Goal: Navigation & Orientation: Find specific page/section

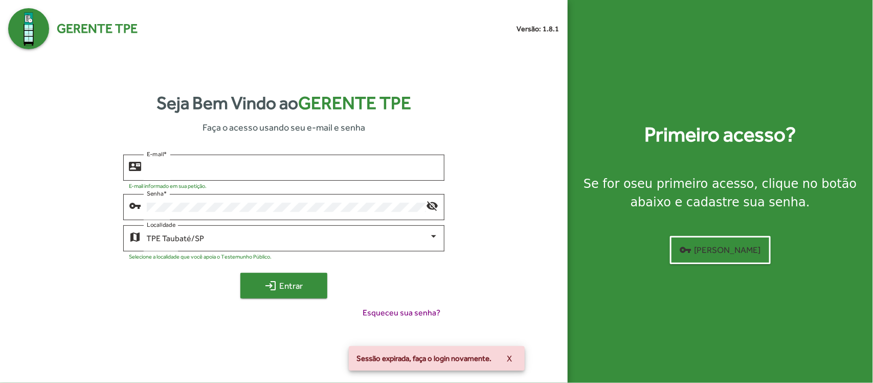
type input "**********"
click at [302, 292] on span "login Entrar" at bounding box center [284, 285] width 69 height 18
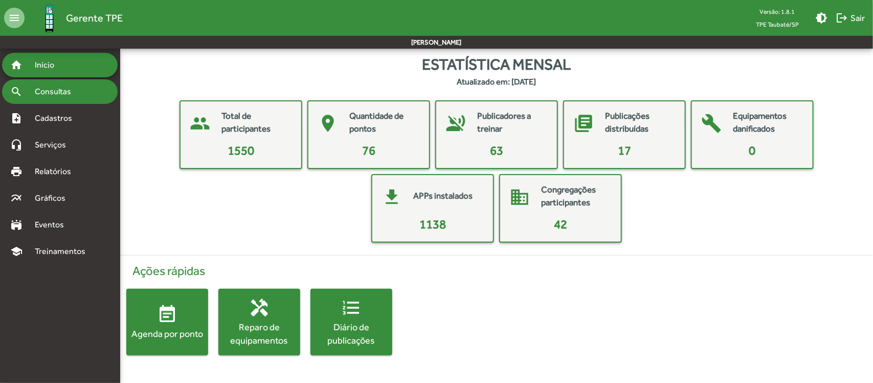
click at [66, 91] on span "Consultas" at bounding box center [57, 91] width 56 height 12
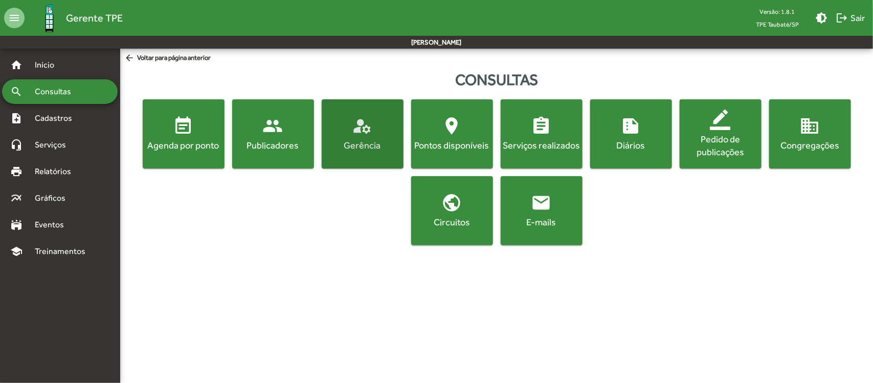
click at [357, 143] on div "Gerência" at bounding box center [363, 145] width 78 height 13
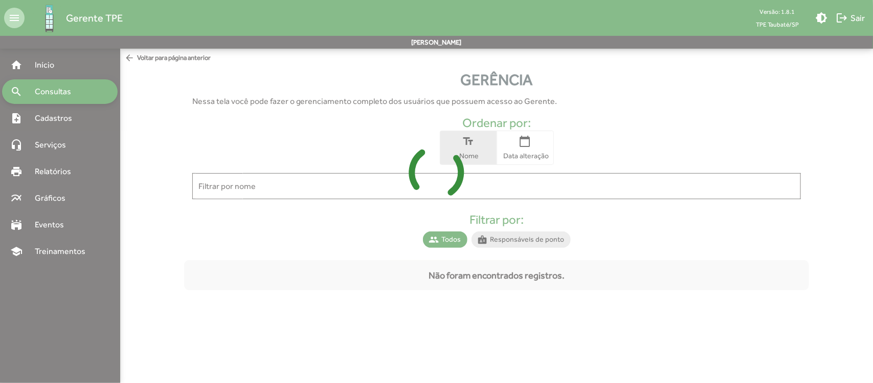
click at [388, 186] on icon at bounding box center [436, 172] width 873 height 77
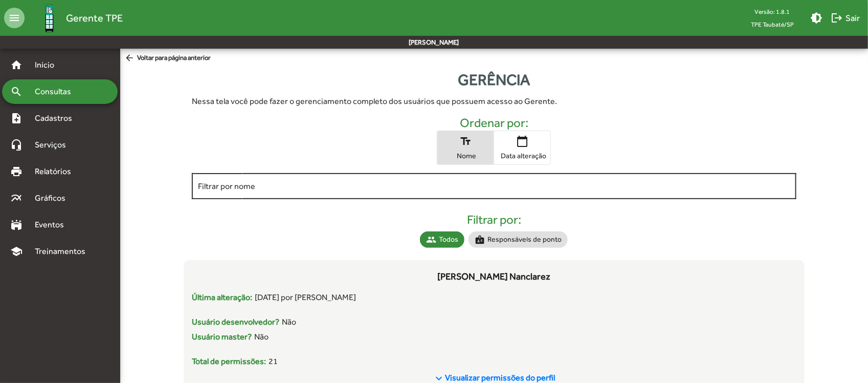
click at [399, 185] on input "Filtrar por nome" at bounding box center [494, 186] width 592 height 9
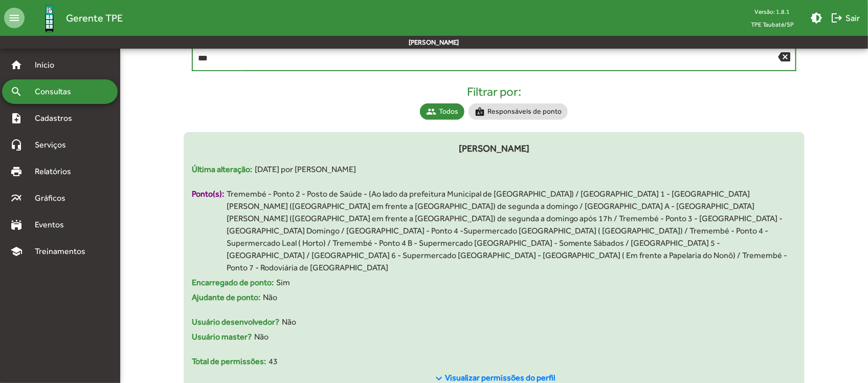
scroll to position [140, 0]
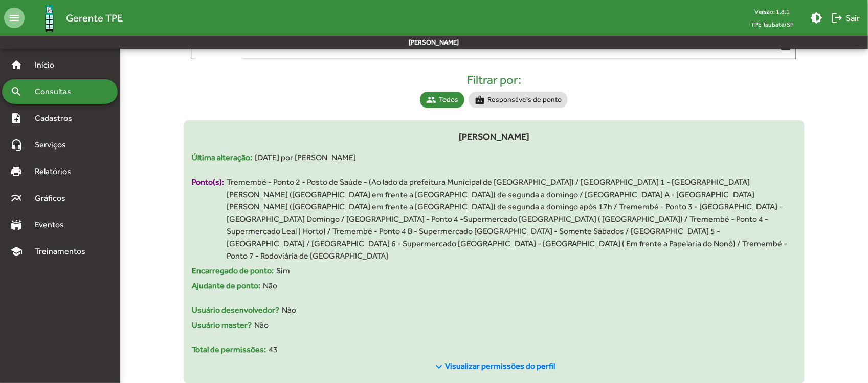
click at [454, 361] on span "Visualizar permissões do perfil" at bounding box center [500, 366] width 110 height 10
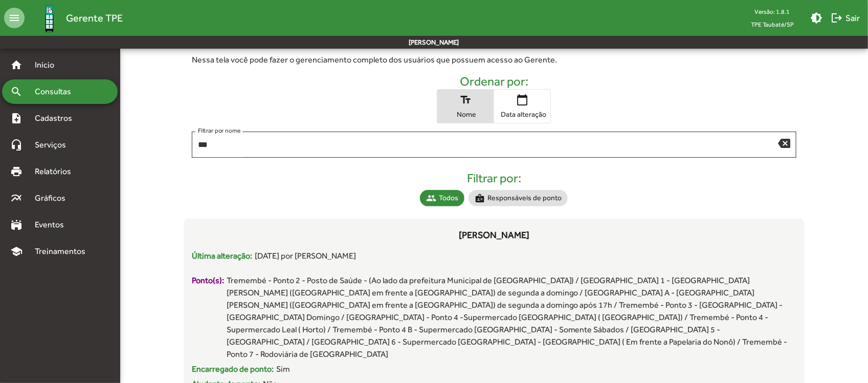
scroll to position [0, 0]
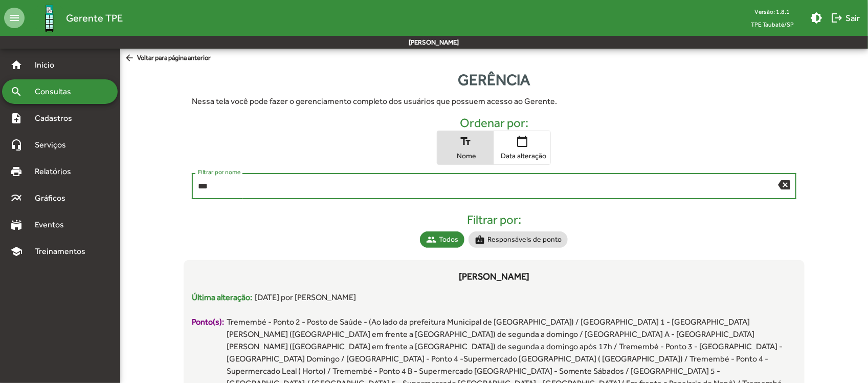
drag, startPoint x: 258, startPoint y: 183, endPoint x: 136, endPoint y: 190, distance: 122.4
click at [136, 190] on div "Nessa tela você pode fazer o gerenciamento completo dos usuários que possuem ac…" at bounding box center [494, 385] width 760 height 589
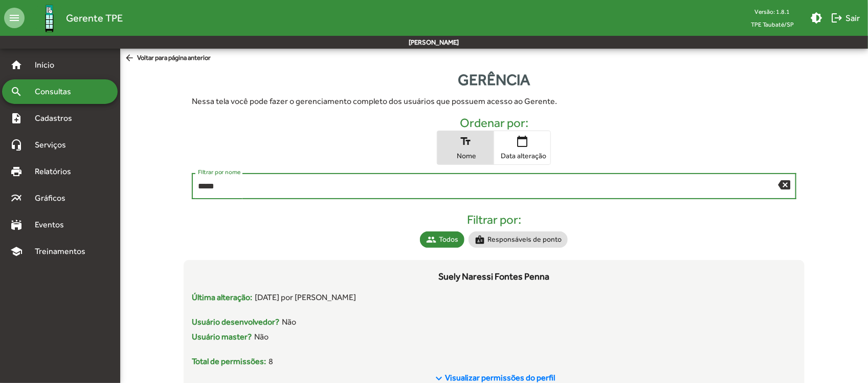
scroll to position [37, 0]
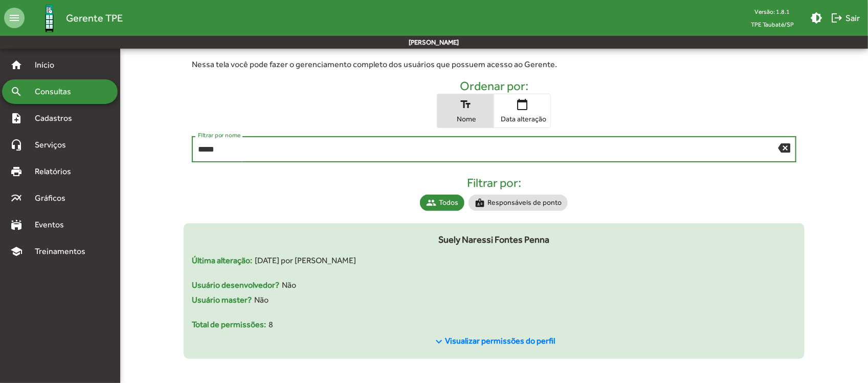
type input "*****"
click at [469, 341] on span "Visualizar permissões do perfil" at bounding box center [500, 340] width 110 height 10
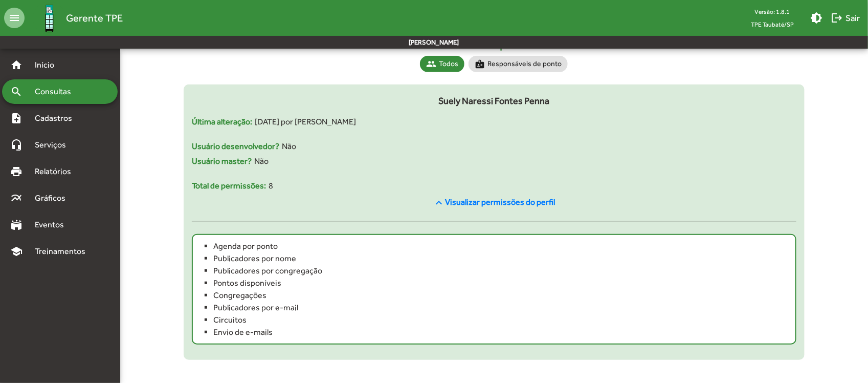
scroll to position [48, 0]
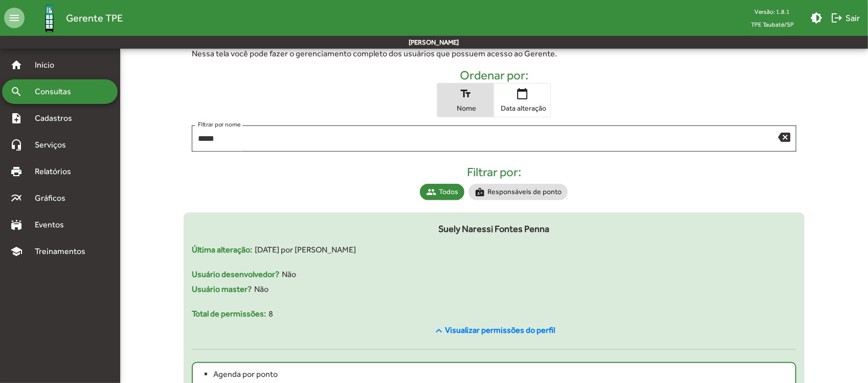
click at [510, 329] on span "Visualizar permissões do perfil" at bounding box center [500, 330] width 110 height 10
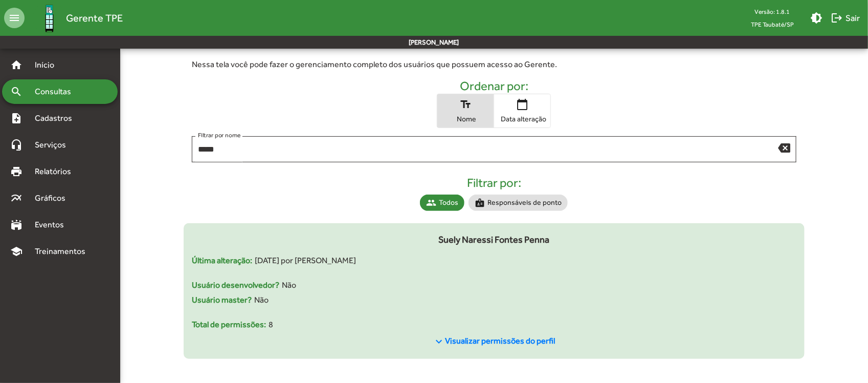
click at [490, 238] on span "Suely Naressi Fontes Penna" at bounding box center [493, 239] width 111 height 14
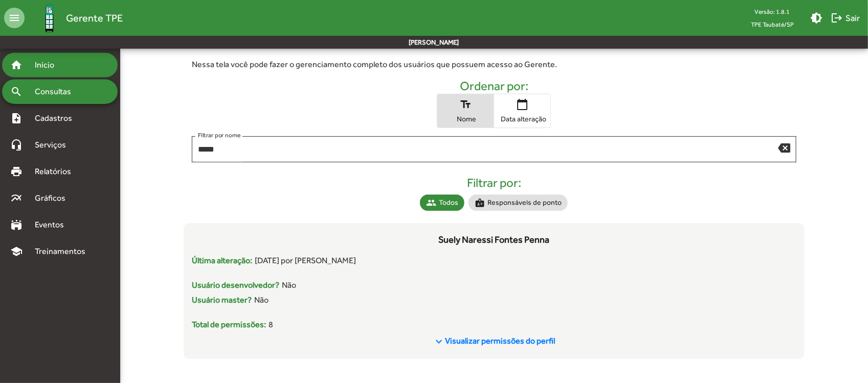
click at [58, 65] on span "Início" at bounding box center [49, 65] width 40 height 12
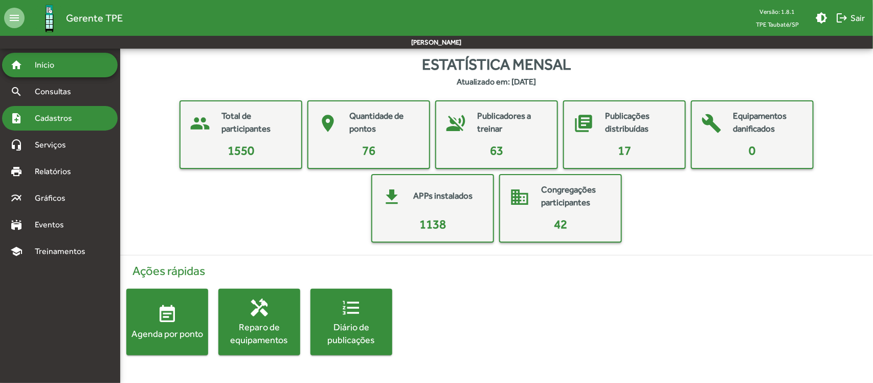
click at [68, 108] on div "note_add Cadastros" at bounding box center [60, 118] width 116 height 25
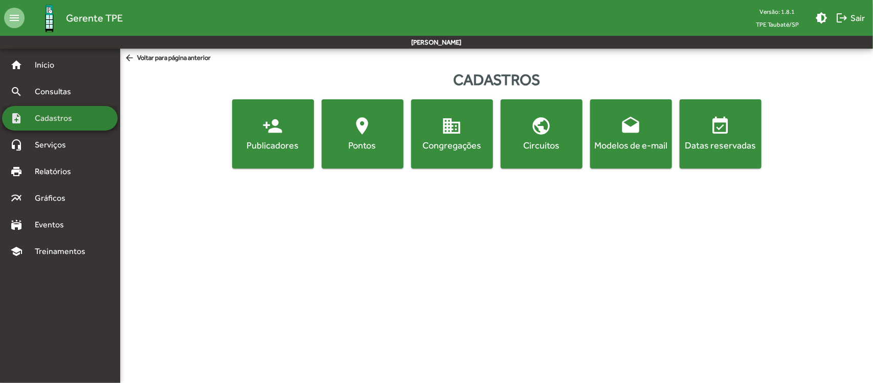
click at [69, 129] on div "note_add Cadastros" at bounding box center [60, 118] width 116 height 25
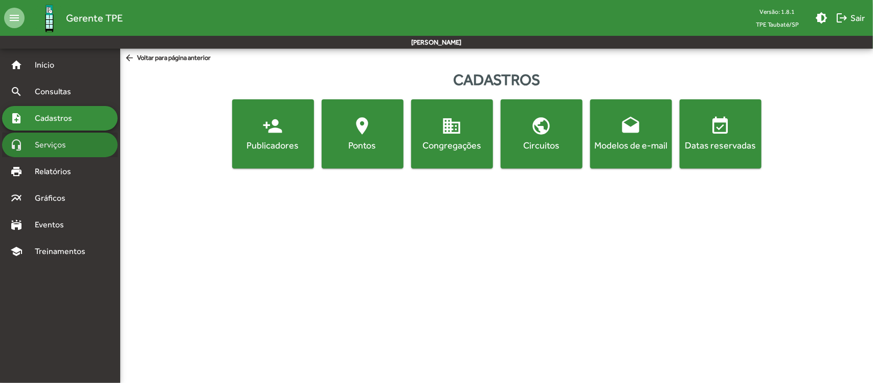
click at [70, 142] on span "Serviços" at bounding box center [54, 145] width 51 height 12
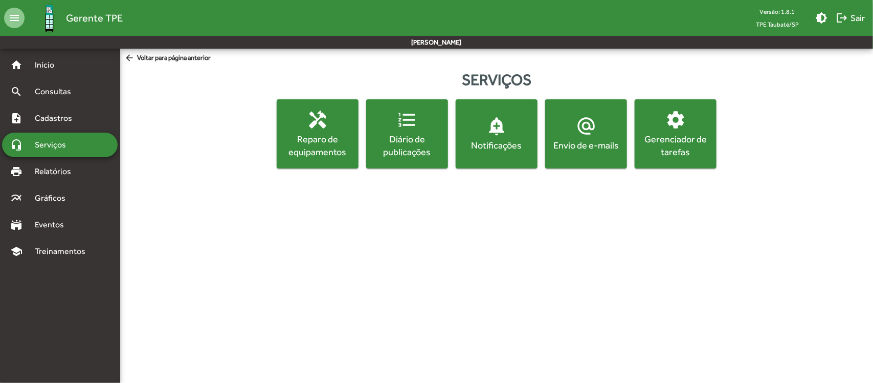
click at [653, 147] on div "Gerenciador de tarefas" at bounding box center [676, 145] width 78 height 26
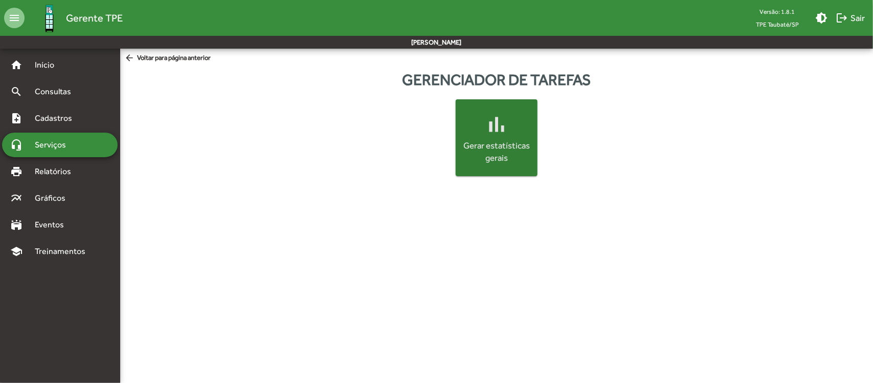
click at [495, 151] on div "Gerar estatísticas gerais" at bounding box center [497, 152] width 74 height 25
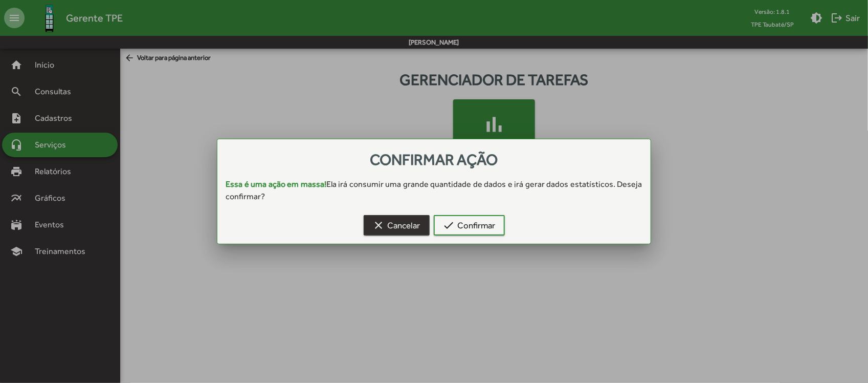
click at [399, 223] on span "clear Cancelar" at bounding box center [397, 225] width 48 height 18
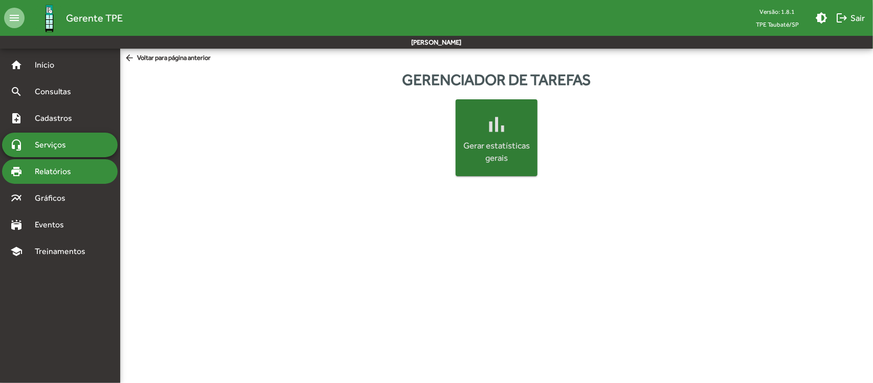
click at [65, 169] on span "Relatórios" at bounding box center [57, 171] width 56 height 12
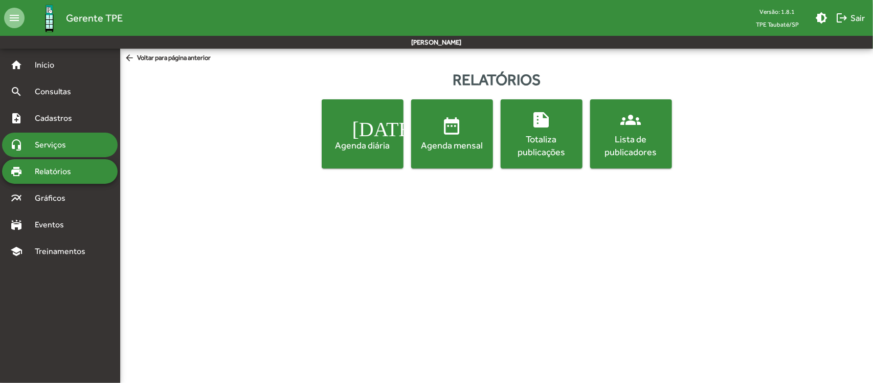
click at [65, 149] on span "Serviços" at bounding box center [54, 145] width 51 height 12
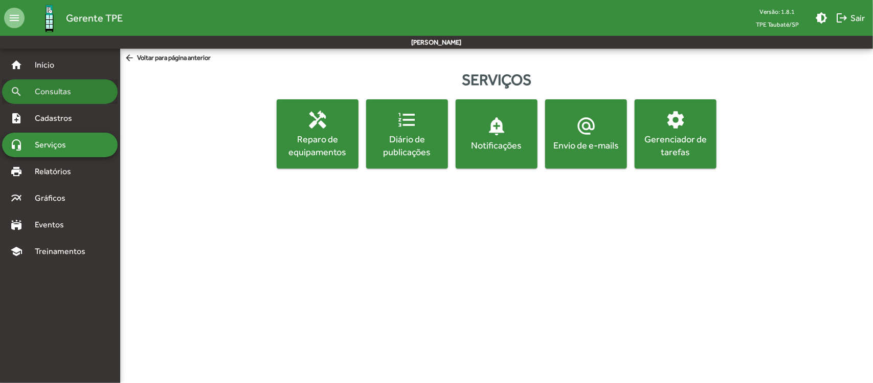
click at [69, 95] on span "Consultas" at bounding box center [57, 91] width 56 height 12
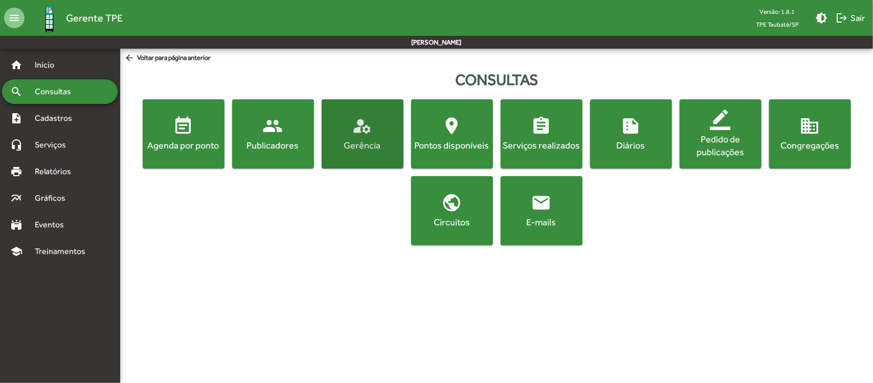
click at [379, 137] on span "manage_accounts Gerência" at bounding box center [363, 134] width 78 height 36
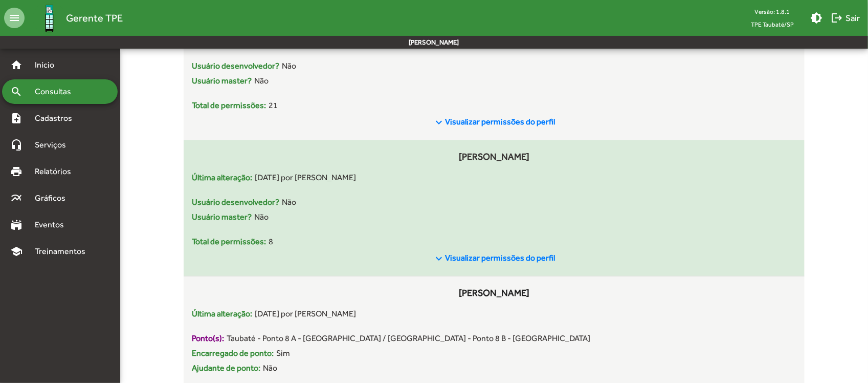
scroll to position [320, 0]
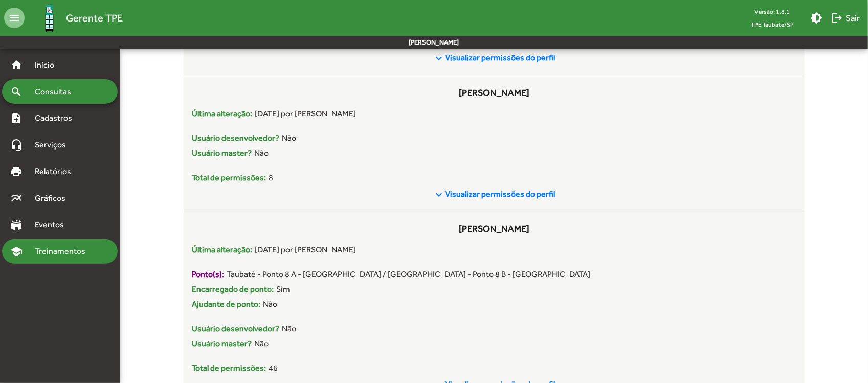
click at [64, 256] on span "Treinamentos" at bounding box center [63, 251] width 69 height 12
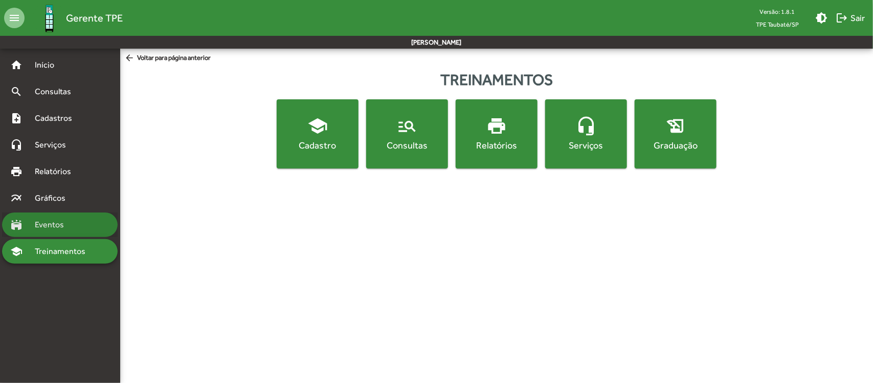
click at [54, 235] on div "stadium Eventos" at bounding box center [60, 224] width 116 height 25
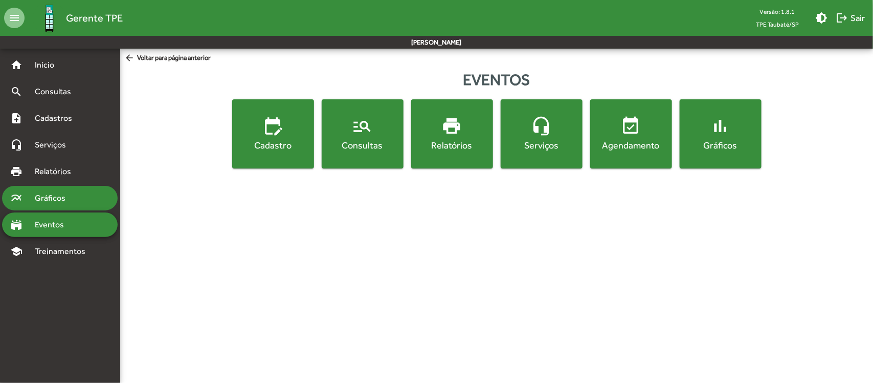
click at [55, 208] on div "multiline_chart Gráficos" at bounding box center [60, 198] width 116 height 25
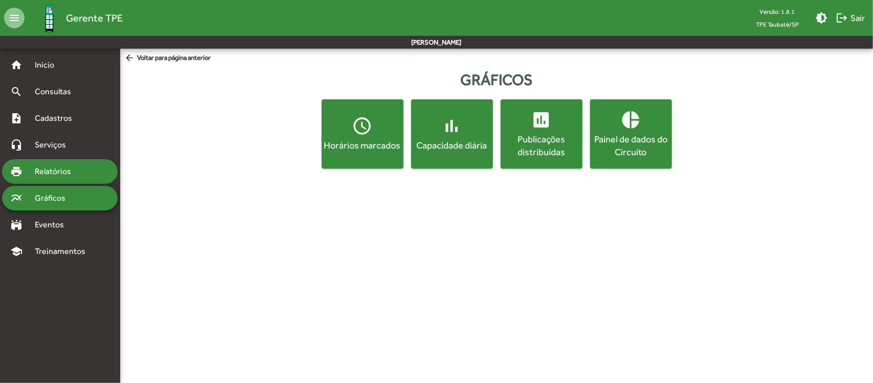
click at [59, 174] on span "Relatórios" at bounding box center [57, 171] width 56 height 12
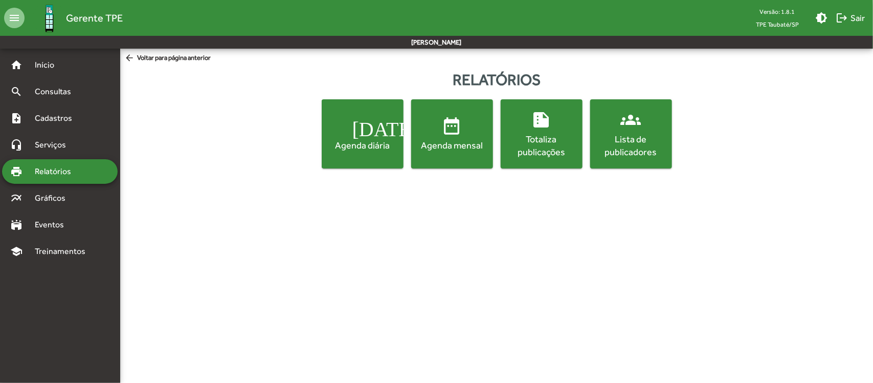
click at [59, 172] on span "Relatórios" at bounding box center [57, 171] width 56 height 12
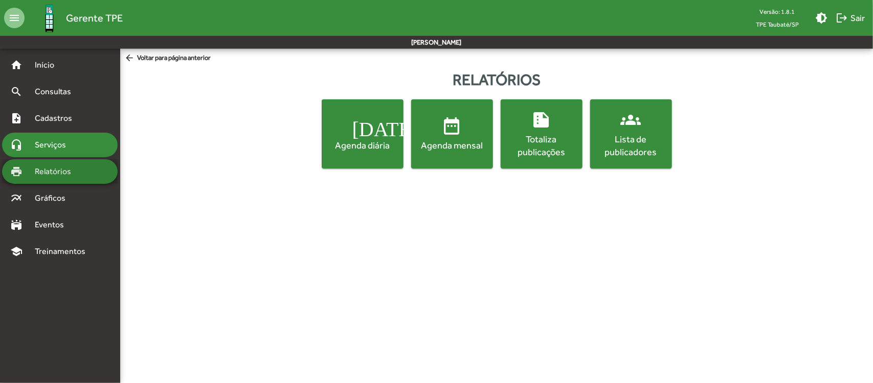
click at [58, 144] on span "Serviços" at bounding box center [54, 145] width 51 height 12
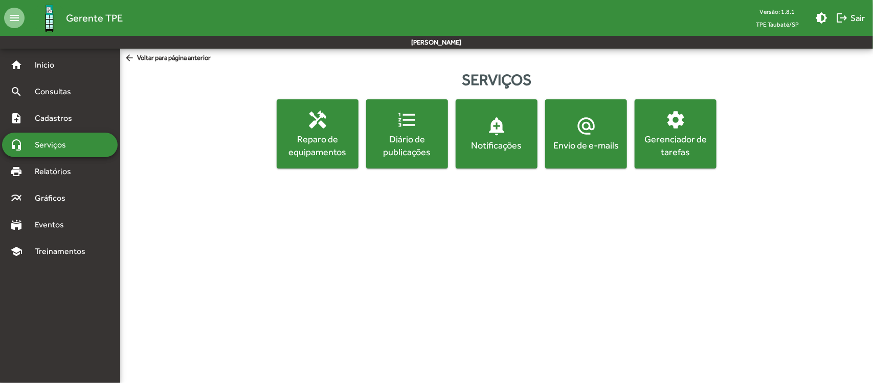
click at [686, 139] on div "Gerenciador de tarefas" at bounding box center [676, 145] width 78 height 26
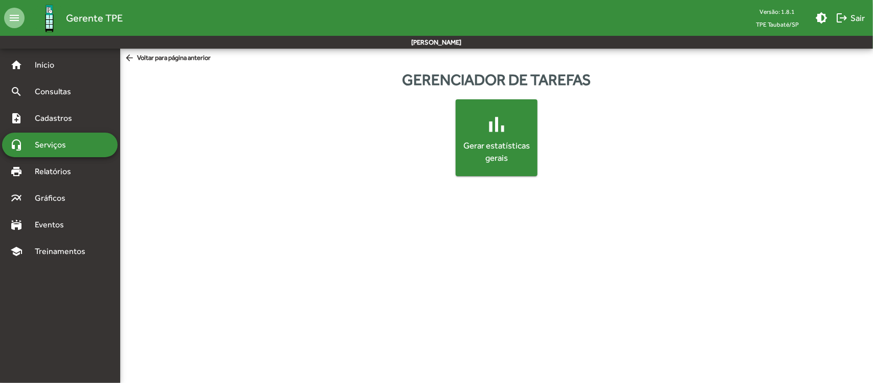
click at [497, 144] on div "Gerar estatísticas gerais" at bounding box center [497, 152] width 74 height 25
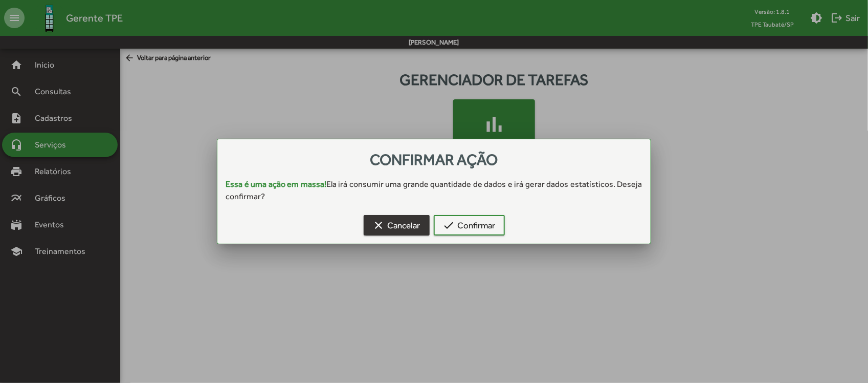
click at [409, 220] on span "clear Cancelar" at bounding box center [397, 225] width 48 height 18
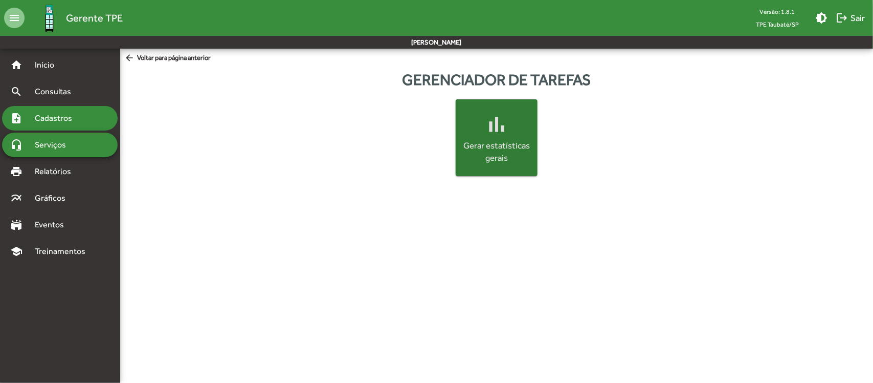
click at [72, 120] on span "Cadastros" at bounding box center [57, 118] width 57 height 12
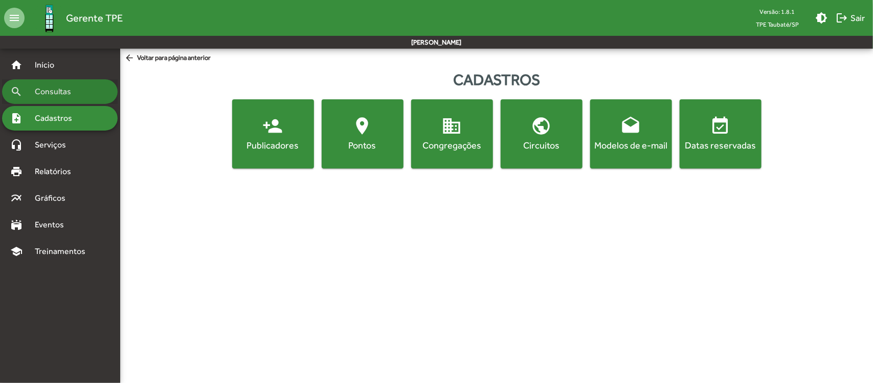
click at [62, 96] on span "Consultas" at bounding box center [57, 91] width 56 height 12
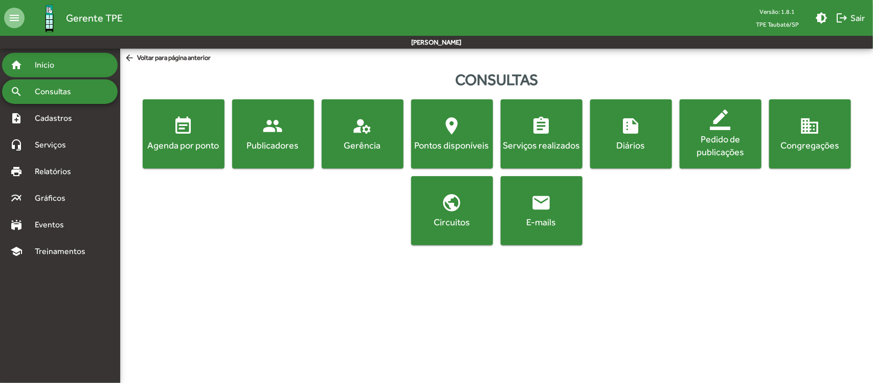
click at [65, 68] on span "Início" at bounding box center [49, 65] width 40 height 12
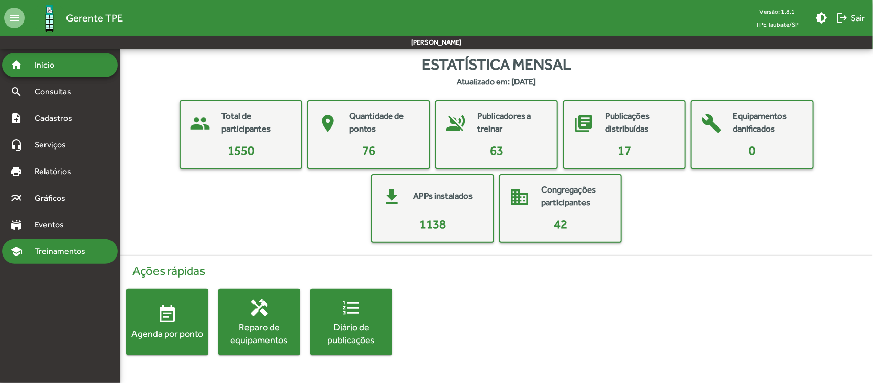
click at [73, 243] on div "school Treinamentos" at bounding box center [60, 251] width 116 height 25
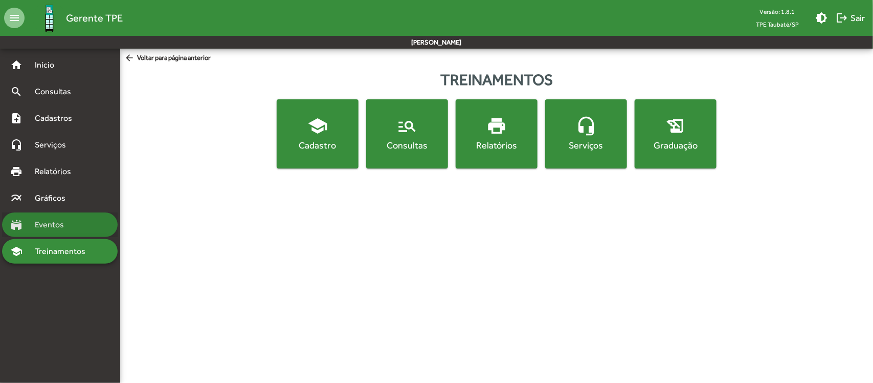
click at [73, 227] on span "Eventos" at bounding box center [53, 224] width 49 height 12
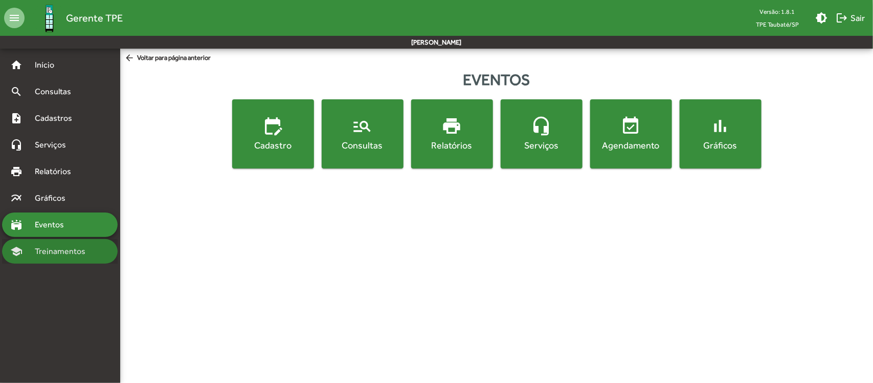
click at [74, 245] on span "Treinamentos" at bounding box center [63, 251] width 69 height 12
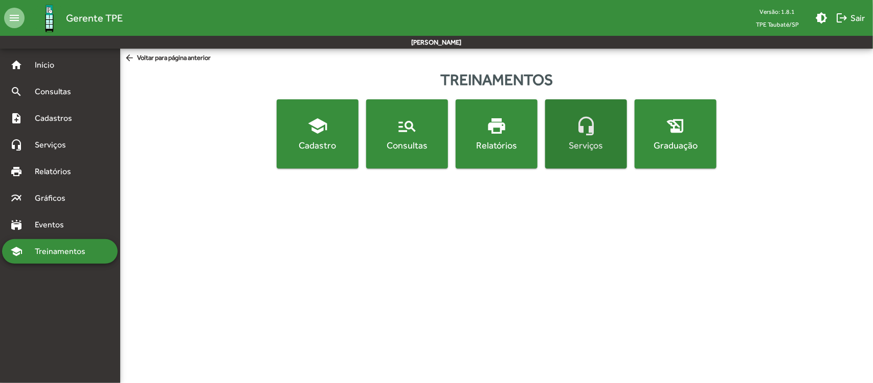
click at [580, 156] on button "headset_mic Serviços" at bounding box center [586, 133] width 82 height 69
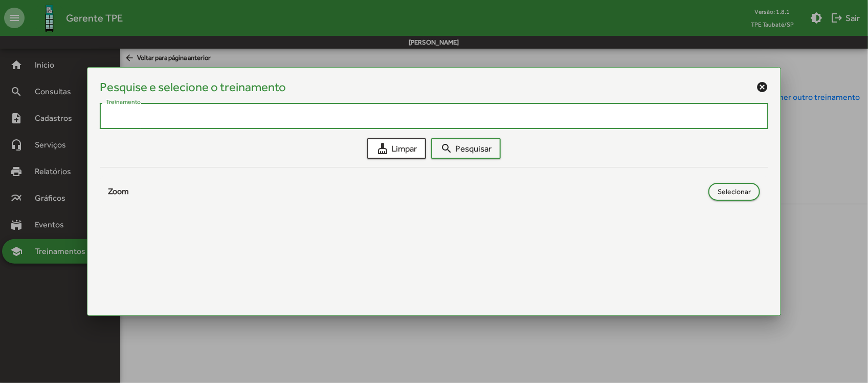
click at [763, 83] on mat-icon "cancel" at bounding box center [762, 87] width 12 height 12
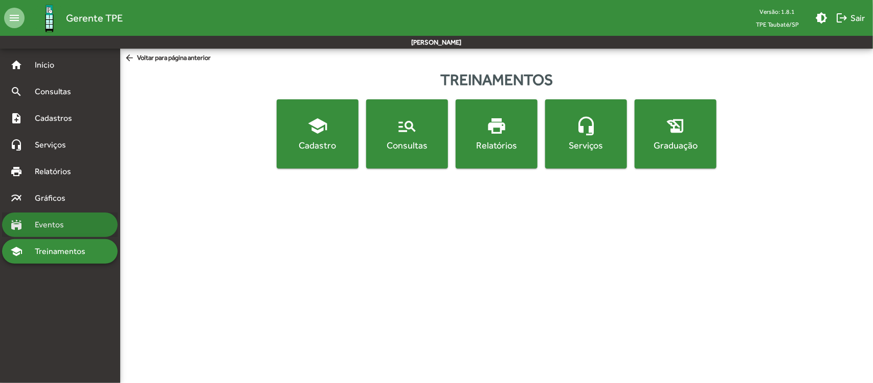
click at [70, 222] on span "Eventos" at bounding box center [53, 224] width 49 height 12
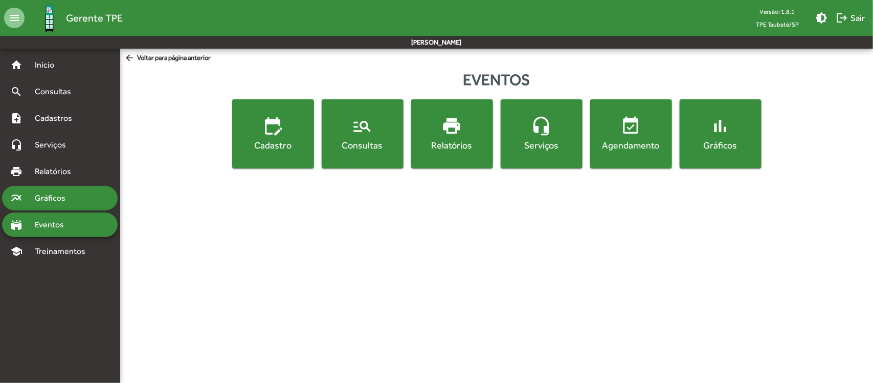
click at [70, 210] on div "multiline_chart Gráficos" at bounding box center [60, 198] width 116 height 25
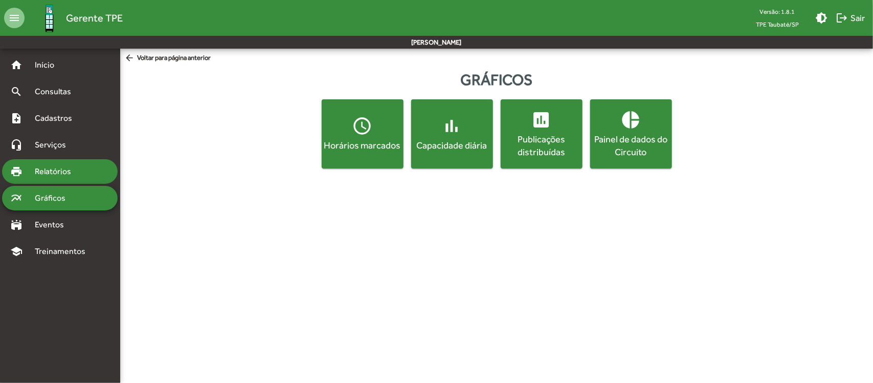
click at [80, 175] on span "Relatórios" at bounding box center [57, 171] width 56 height 12
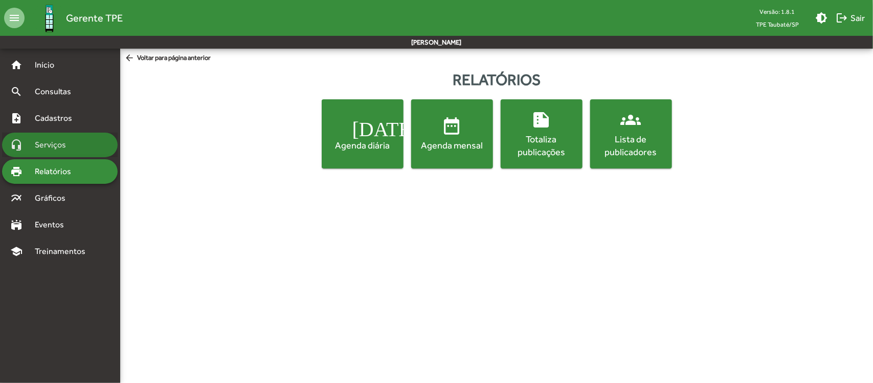
click at [80, 144] on div "headset_mic Serviços" at bounding box center [60, 144] width 116 height 25
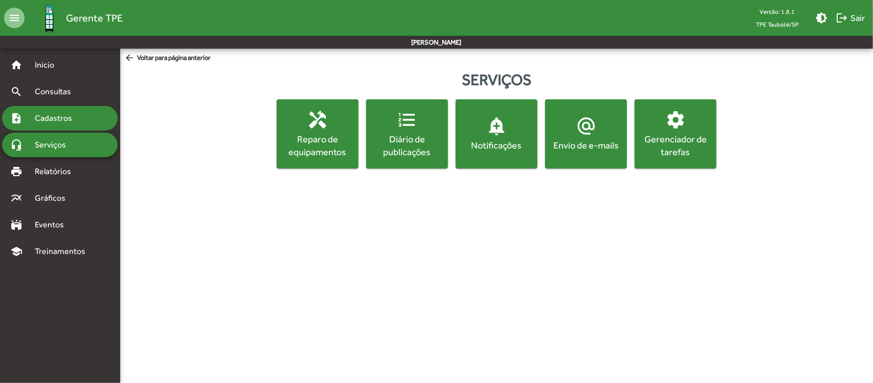
click at [60, 116] on span "Cadastros" at bounding box center [57, 118] width 57 height 12
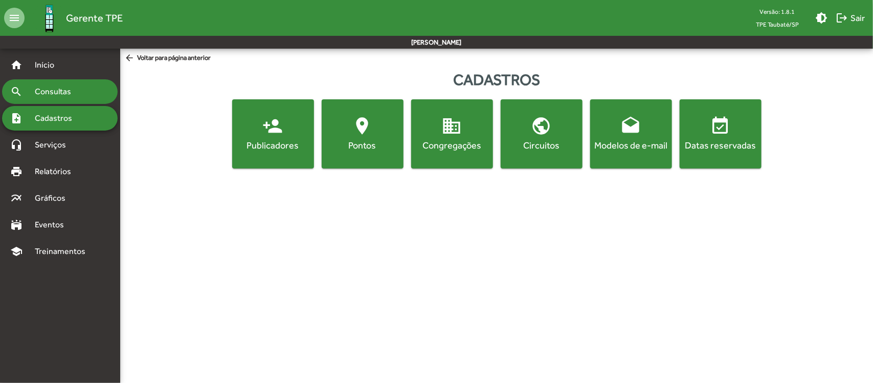
click at [60, 100] on div "search Consultas" at bounding box center [60, 91] width 116 height 25
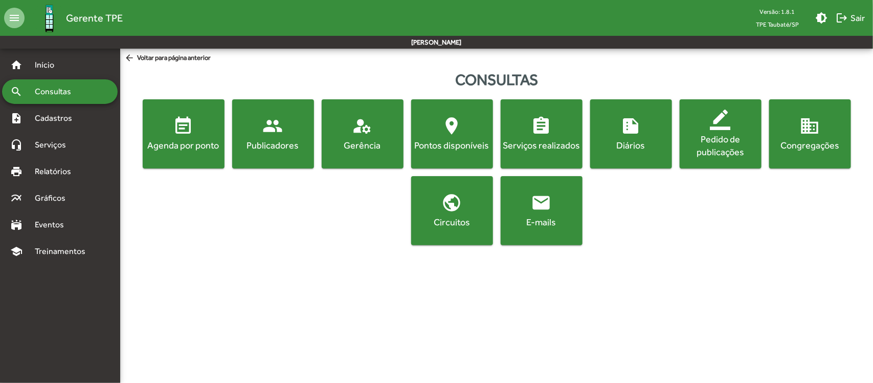
click at [369, 142] on div "Gerência" at bounding box center [363, 145] width 78 height 13
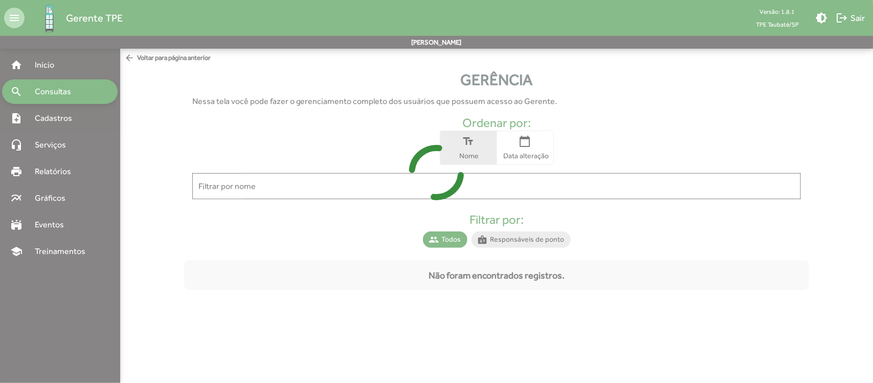
click at [539, 155] on icon at bounding box center [436, 172] width 873 height 77
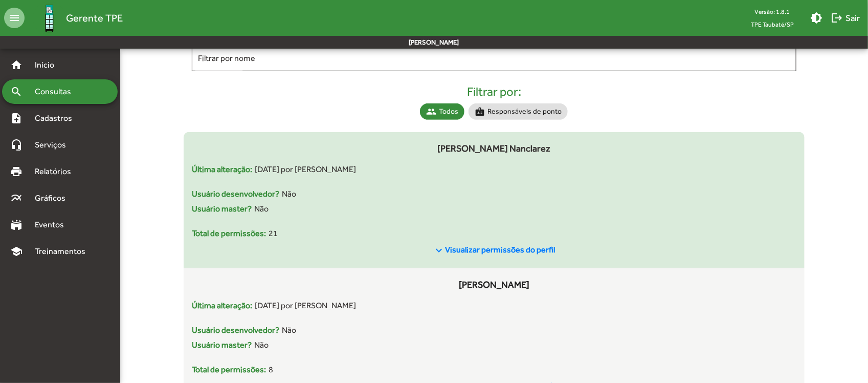
scroll to position [256, 0]
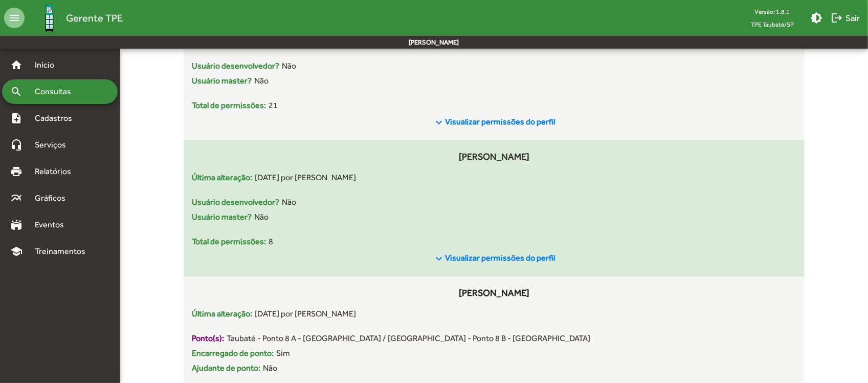
click at [578, 184] on div "Última alteração: [DATE] por [PERSON_NAME]" at bounding box center [494, 183] width 604 height 25
click at [474, 259] on span "Visualizar permissões do perfil" at bounding box center [500, 258] width 110 height 10
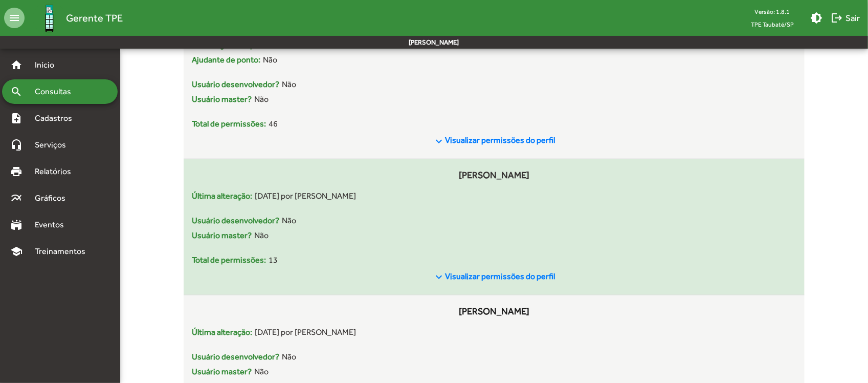
scroll to position [575, 0]
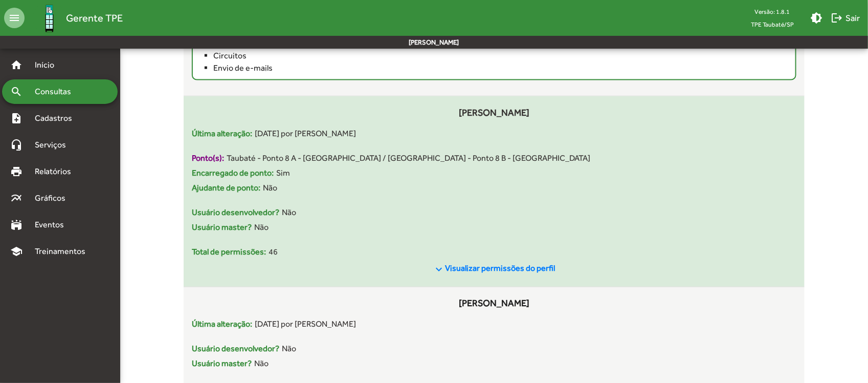
click at [530, 267] on span "Visualizar permissões do perfil" at bounding box center [500, 268] width 110 height 10
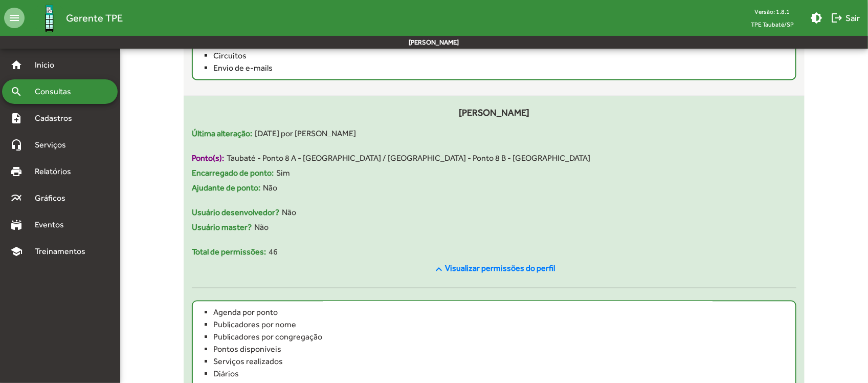
scroll to position [767, 0]
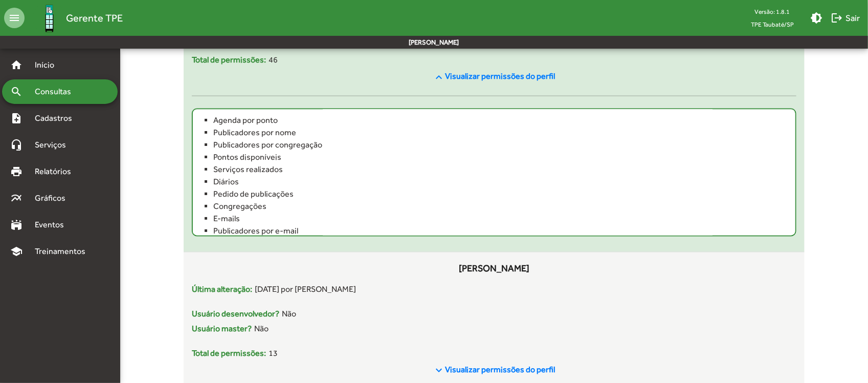
click at [518, 67] on div "keyboard_arrow_up Visualizar permissões do perfil" at bounding box center [494, 76] width 604 height 21
click at [518, 79] on span "Visualizar permissões do perfil" at bounding box center [500, 76] width 110 height 10
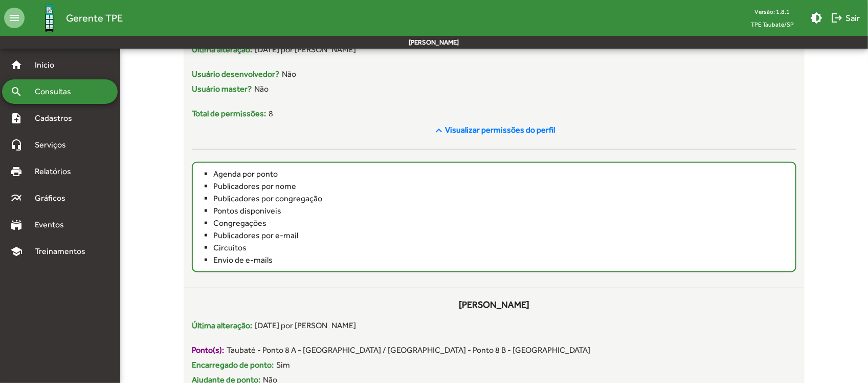
scroll to position [320, 0]
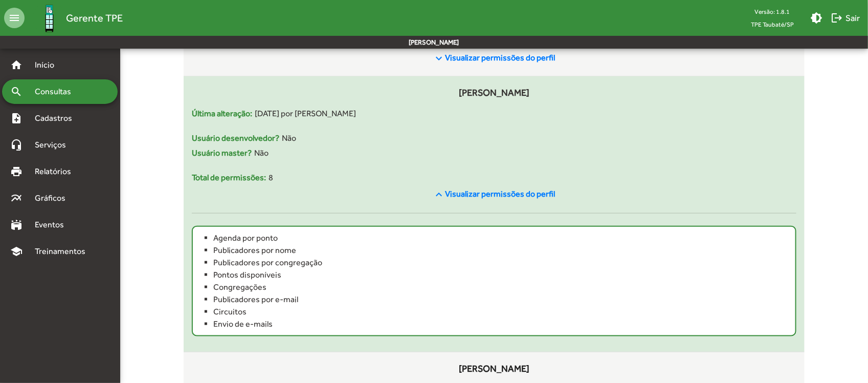
click at [532, 199] on span "keyboard_arrow_up Visualizar permissões do perfil" at bounding box center [494, 194] width 122 height 13
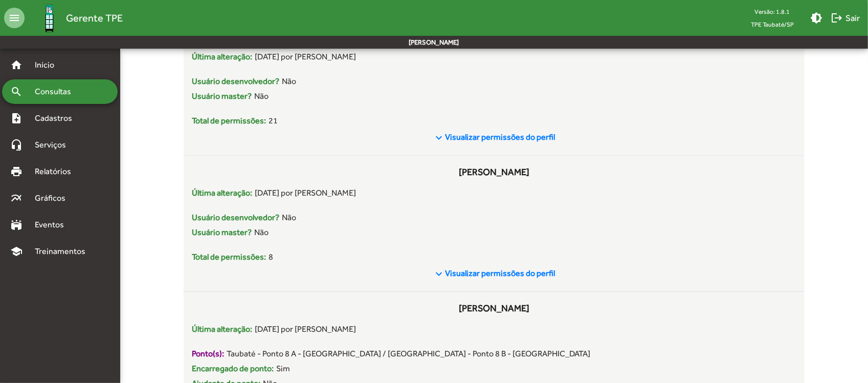
scroll to position [0, 0]
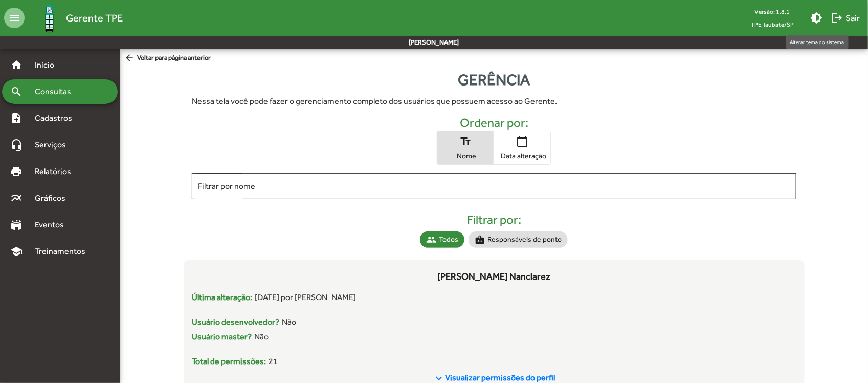
click at [821, 18] on mat-icon "brightness_medium" at bounding box center [816, 18] width 12 height 12
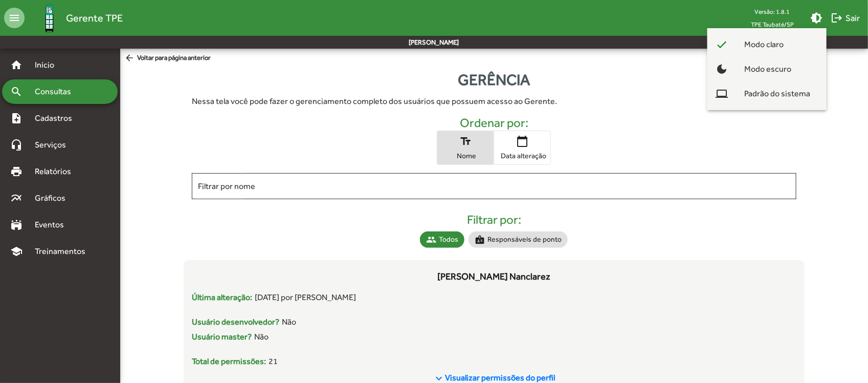
click at [789, 135] on div at bounding box center [434, 191] width 868 height 383
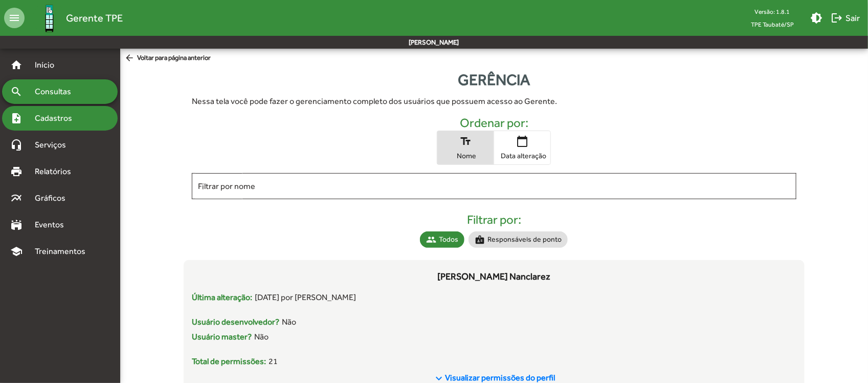
click at [72, 110] on div "note_add Cadastros" at bounding box center [60, 118] width 116 height 25
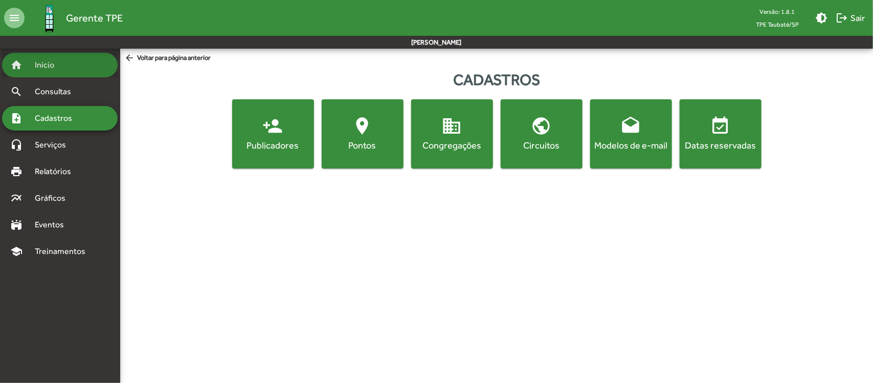
click at [42, 68] on span "Início" at bounding box center [49, 65] width 40 height 12
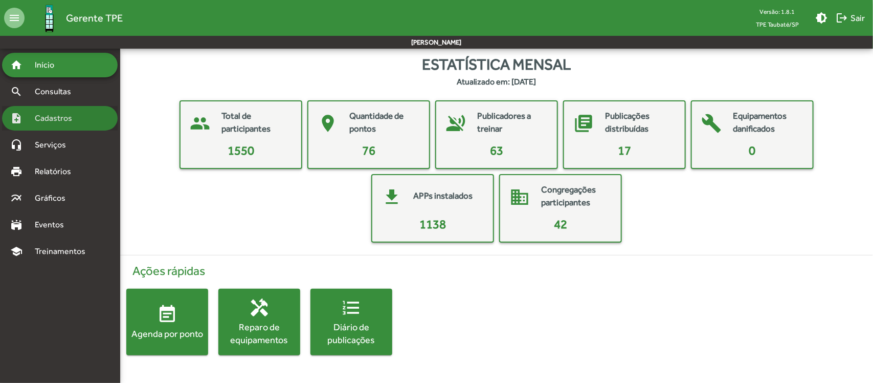
click at [59, 127] on div "note_add Cadastros" at bounding box center [60, 118] width 116 height 25
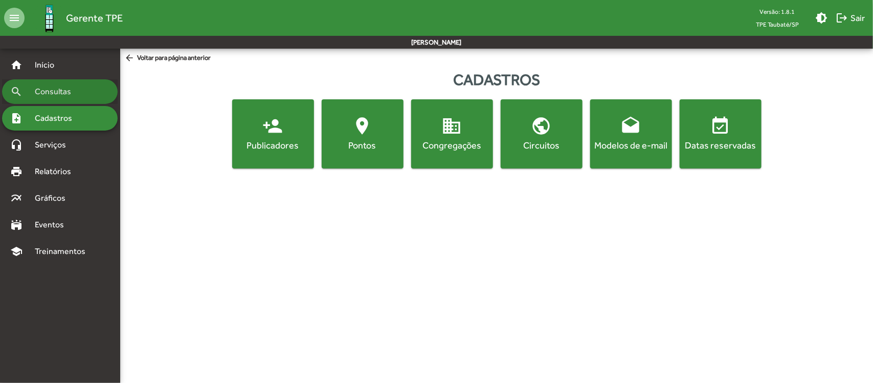
drag, startPoint x: 59, startPoint y: 96, endPoint x: 113, endPoint y: 98, distance: 54.2
click at [60, 96] on span "Consultas" at bounding box center [57, 91] width 56 height 12
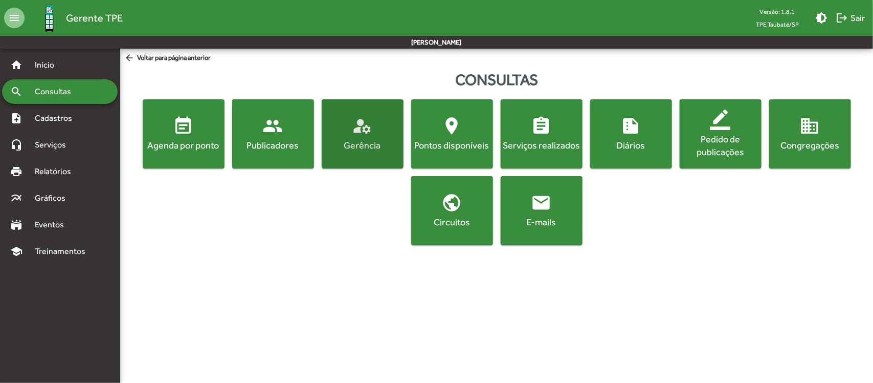
click at [368, 151] on div "Gerência" at bounding box center [363, 145] width 78 height 13
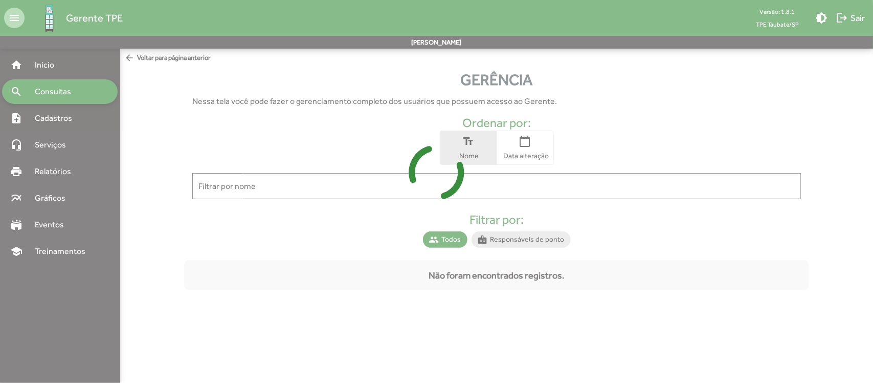
click at [544, 189] on icon at bounding box center [436, 172] width 873 height 77
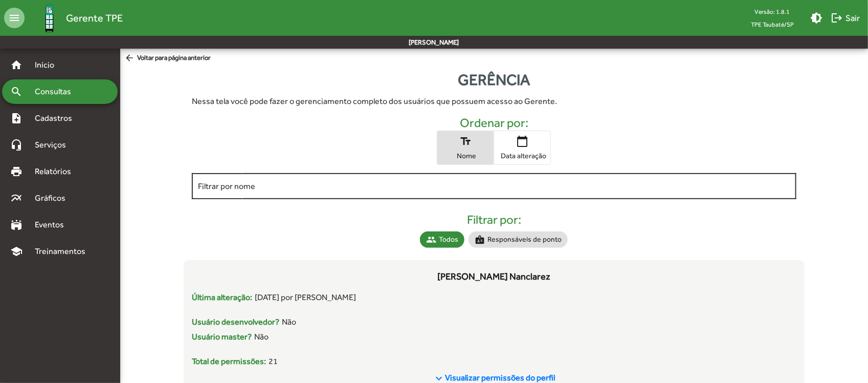
click at [559, 189] on input "Filtrar por nome" at bounding box center [494, 186] width 592 height 9
type input "*********"
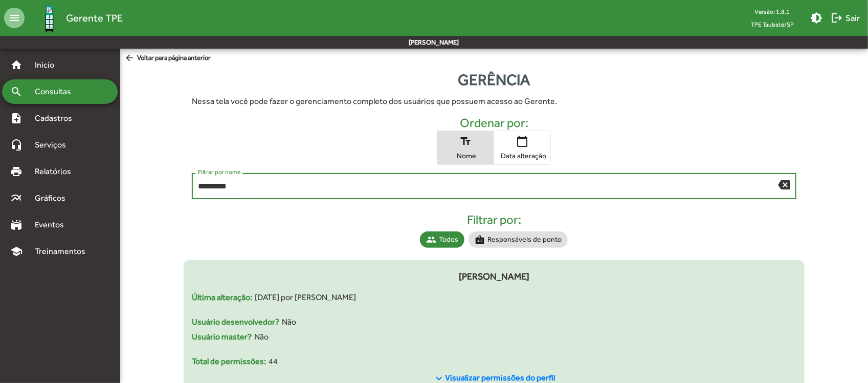
scroll to position [37, 0]
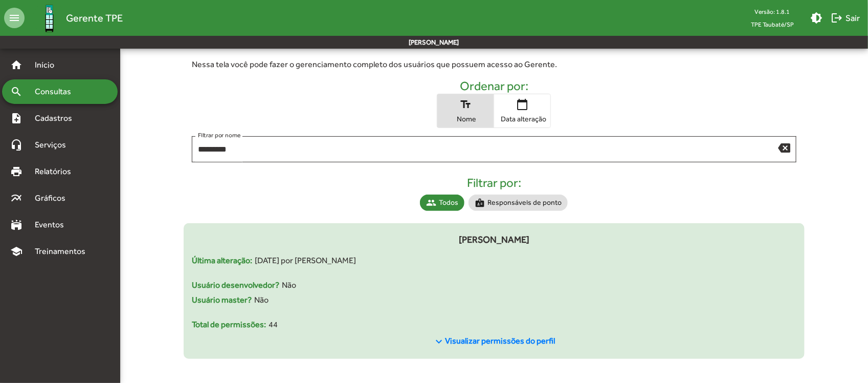
click at [504, 338] on span "Visualizar permissões do perfil" at bounding box center [500, 340] width 110 height 10
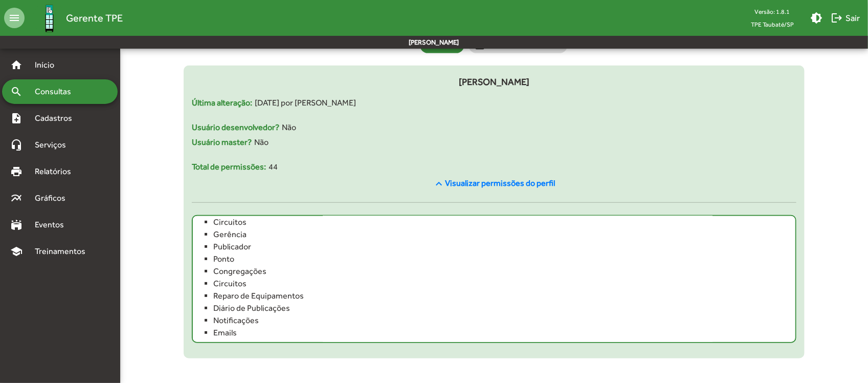
scroll to position [131, 0]
